Goal: Transaction & Acquisition: Download file/media

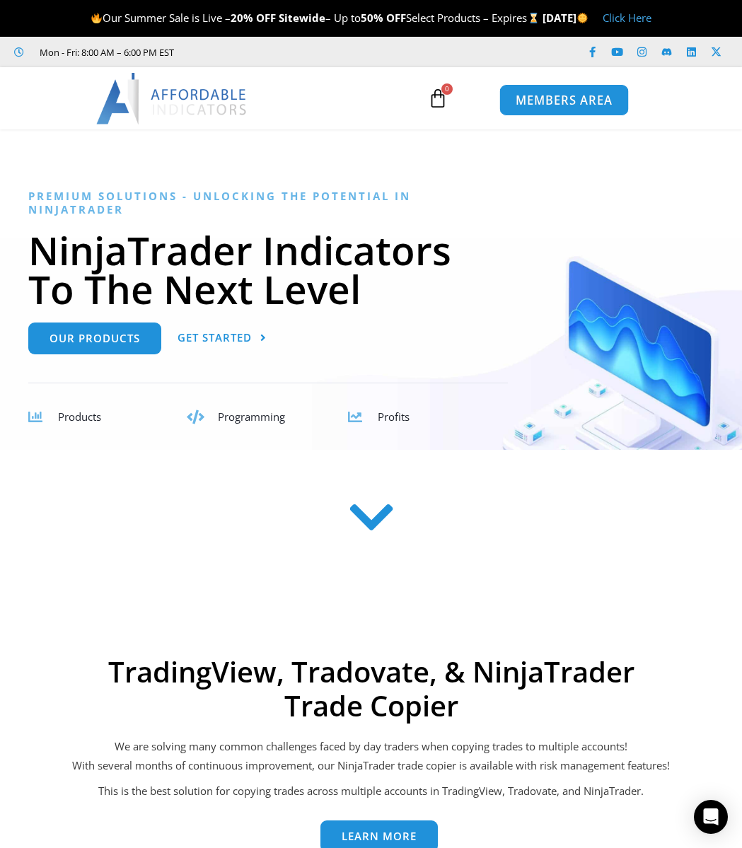
click at [546, 86] on link "MEMBERS AREA" at bounding box center [563, 100] width 129 height 32
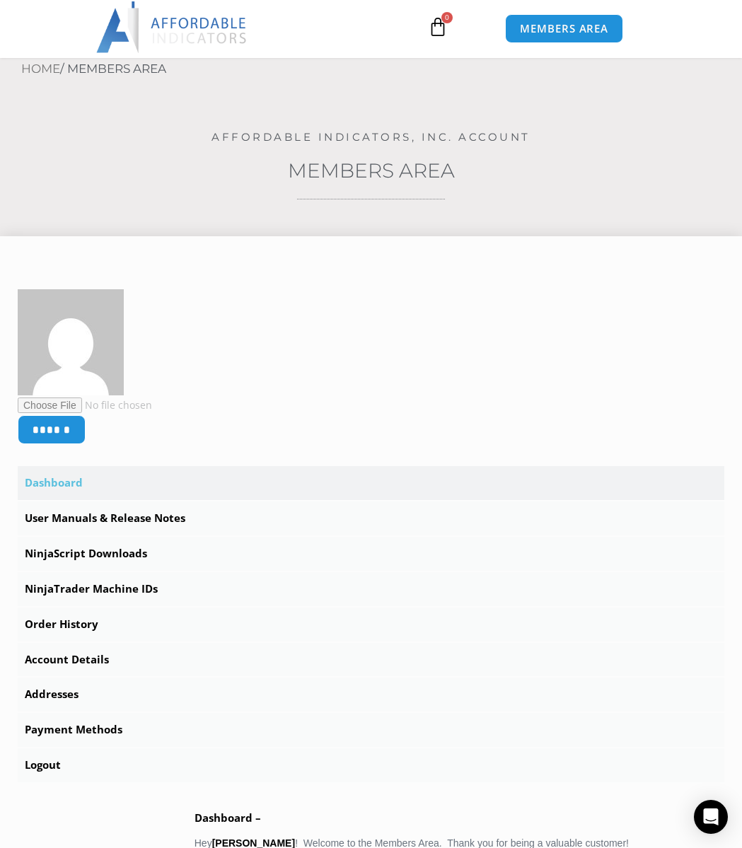
scroll to position [141, 0]
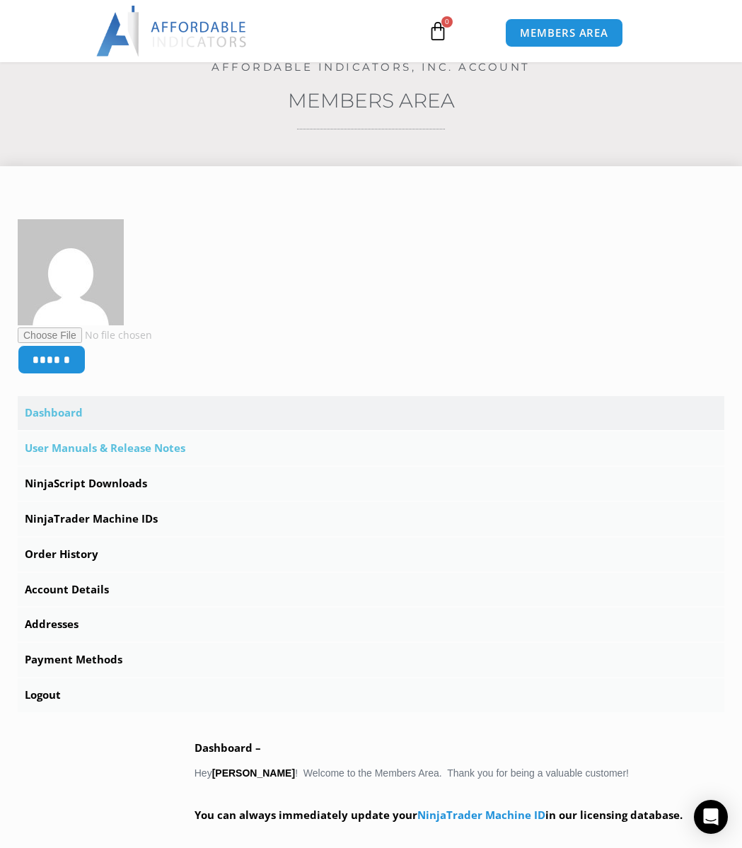
click at [155, 449] on link "User Manuals & Release Notes" at bounding box center [371, 448] width 706 height 34
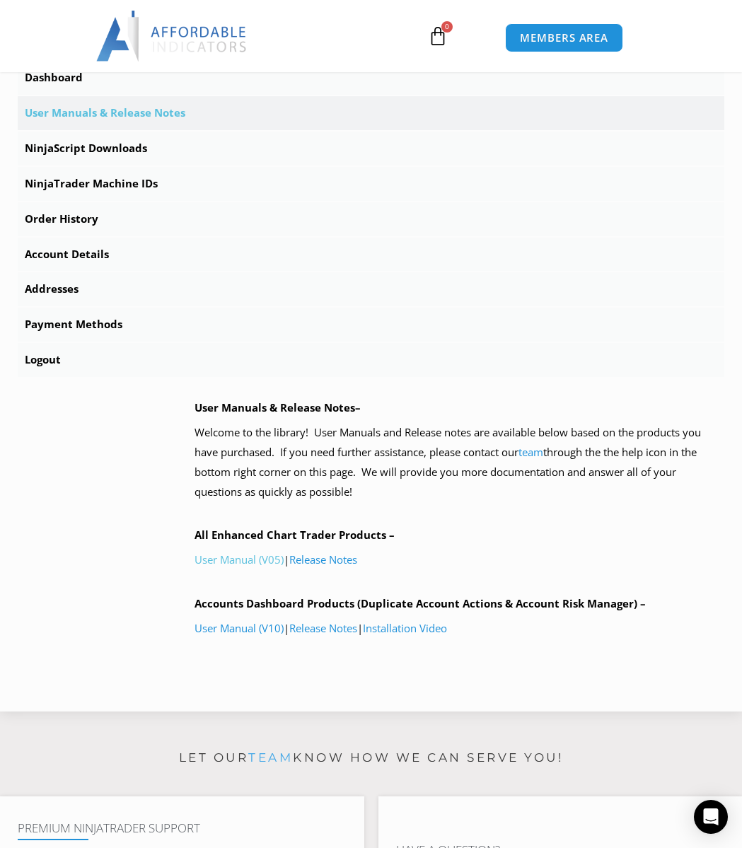
scroll to position [495, 0]
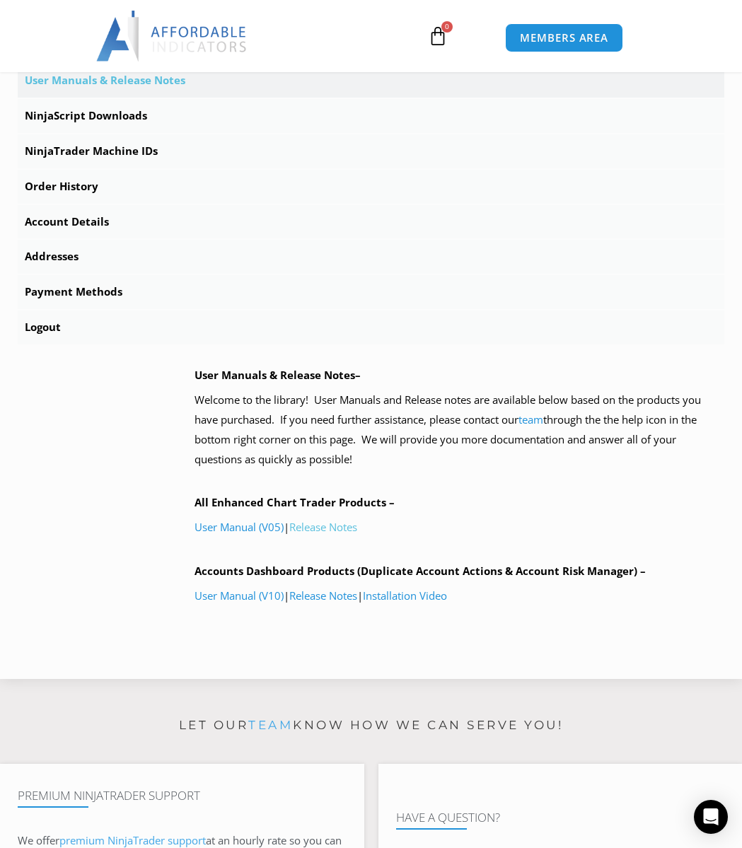
click at [321, 529] on link "Release Notes" at bounding box center [323, 527] width 68 height 14
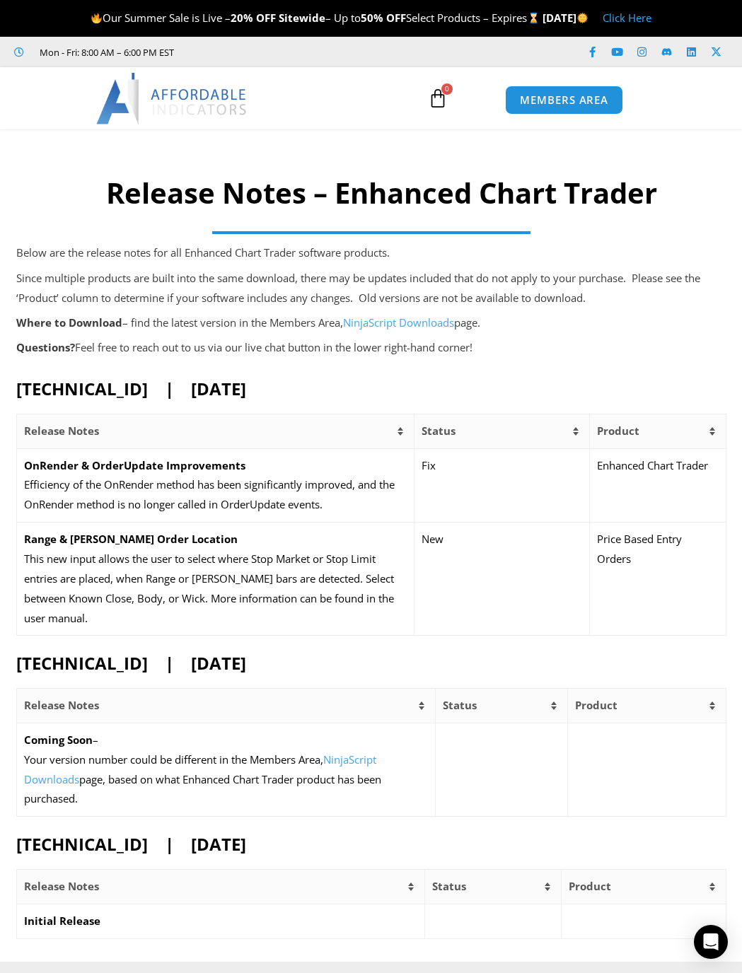
click at [371, 325] on link "NinjaScript Downloads" at bounding box center [398, 322] width 111 height 14
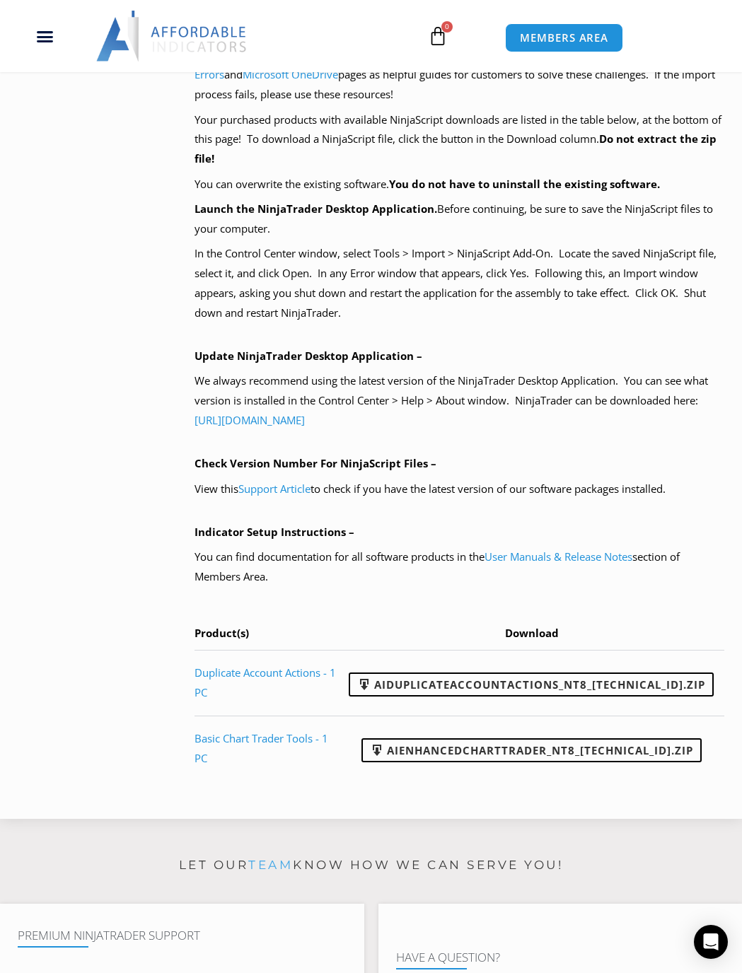
scroll to position [919, 0]
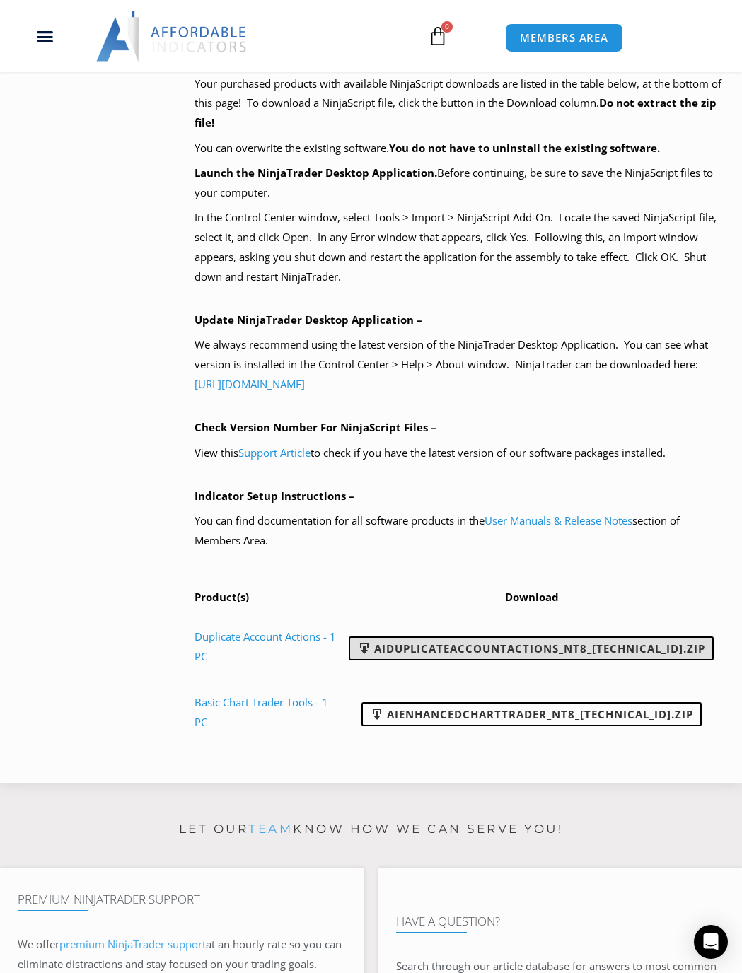
click at [544, 648] on link "AIDuplicateAccountActions_NT8_[TECHNICAL_ID].zip" at bounding box center [530, 648] width 365 height 24
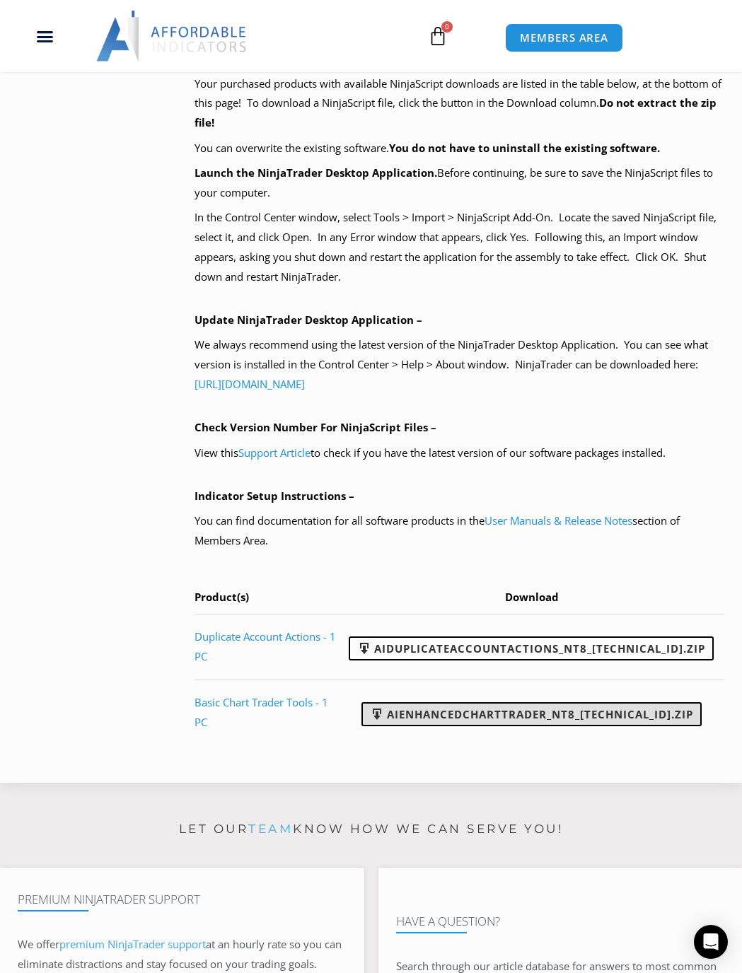
click at [583, 717] on link "AIEnhancedChartTrader_NT8_[TECHNICAL_ID].zip" at bounding box center [531, 714] width 340 height 24
